Goal: Information Seeking & Learning: Learn about a topic

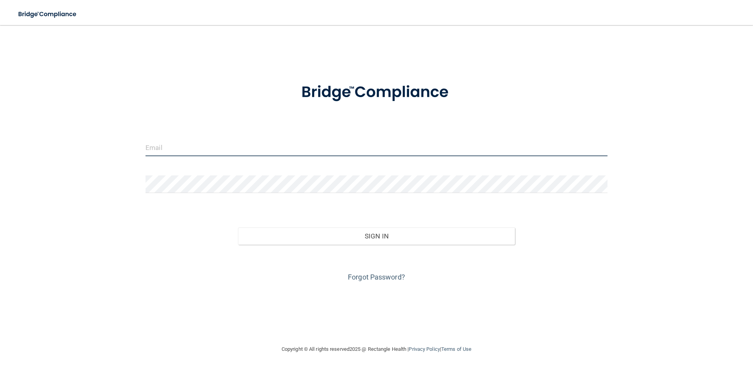
click at [203, 148] on input "email" at bounding box center [376, 148] width 462 height 18
type input "[EMAIL_ADDRESS][DOMAIN_NAME]"
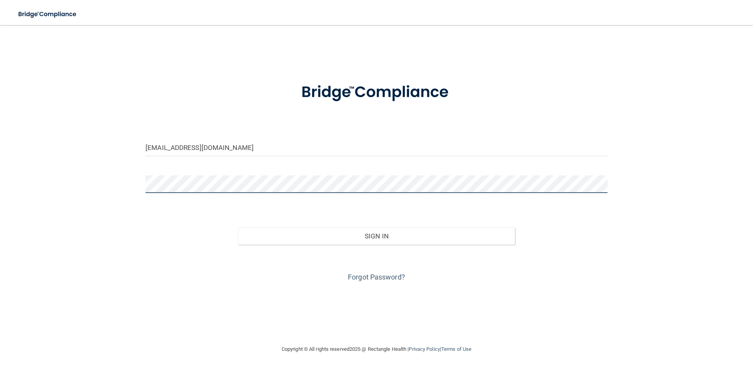
click at [238, 228] on button "Sign In" at bounding box center [376, 236] width 277 height 17
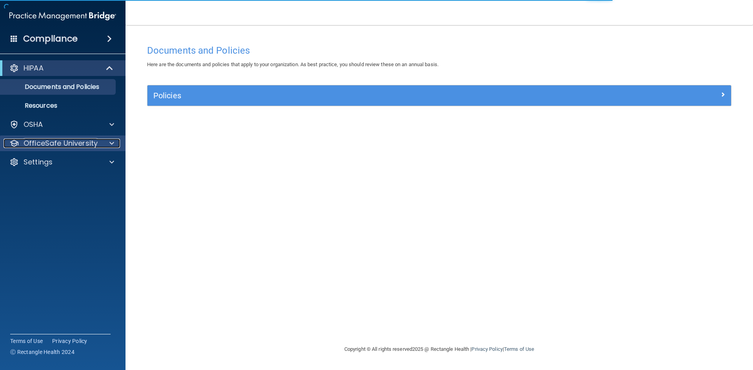
click at [100, 148] on div "OfficeSafe University" at bounding box center [52, 143] width 97 height 9
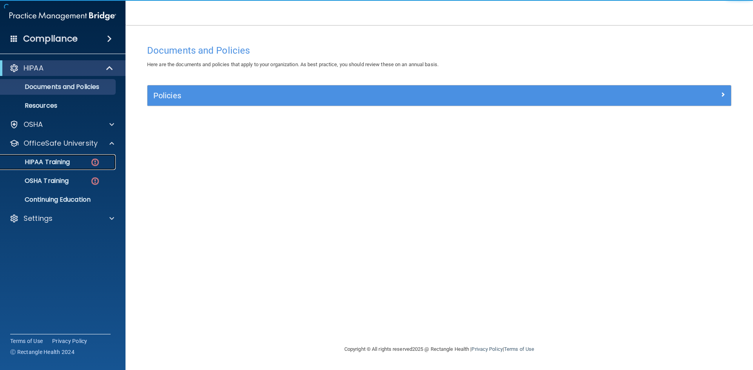
click at [80, 164] on div "HIPAA Training" at bounding box center [58, 162] width 107 height 8
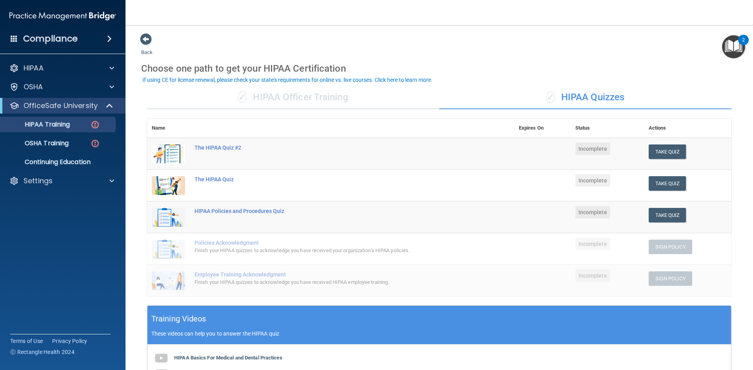
click at [251, 99] on div "✓ HIPAA Officer Training" at bounding box center [293, 98] width 292 height 24
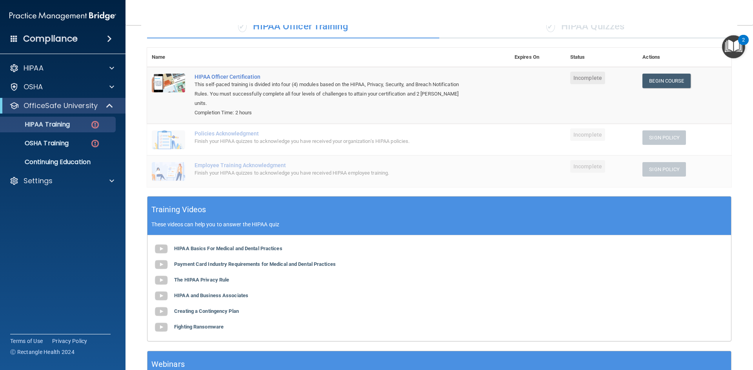
scroll to position [53, 0]
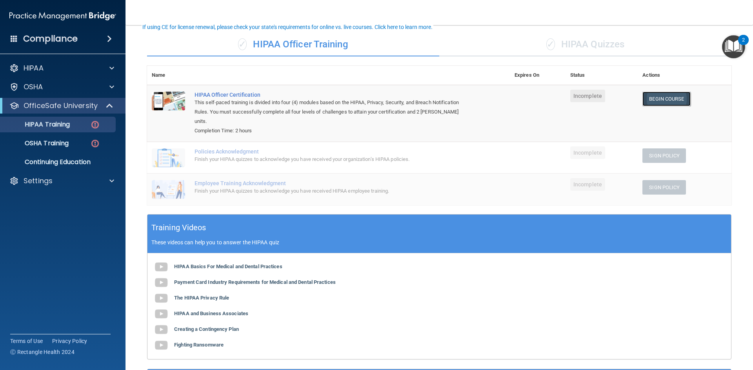
click at [653, 103] on link "Begin Course" at bounding box center [666, 99] width 48 height 15
